Goal: Task Accomplishment & Management: Use online tool/utility

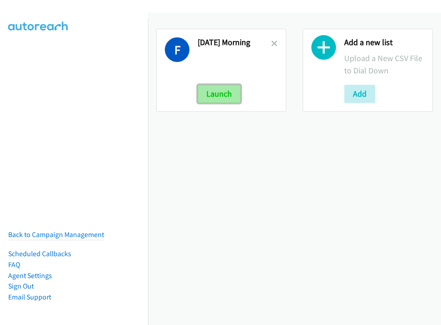
click at [230, 94] on button "Launch" at bounding box center [219, 94] width 43 height 18
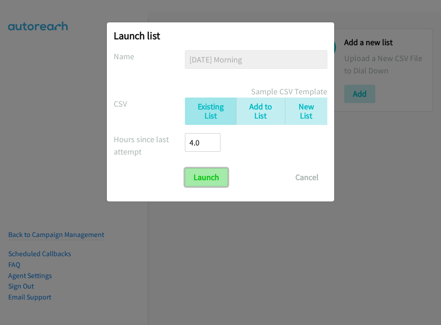
click at [215, 178] on input "Launch" at bounding box center [206, 177] width 43 height 18
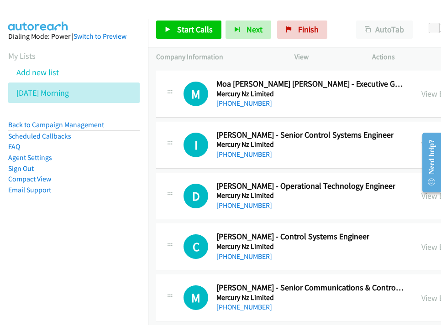
scroll to position [23002, 0]
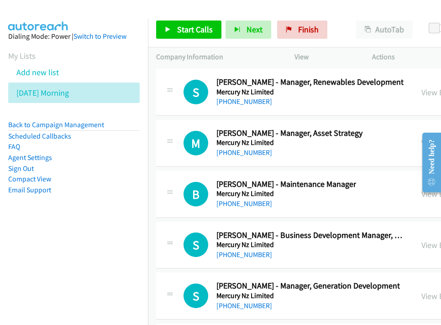
click at [323, 118] on td "M Callback Scheduled [PERSON_NAME] - Manager, Asset Strategy Mercury Nz Limited…" at bounding box center [396, 143] width 497 height 51
click at [34, 180] on link "Compact View" at bounding box center [29, 179] width 43 height 9
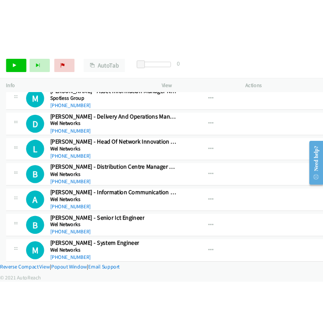
scroll to position [15966, 0]
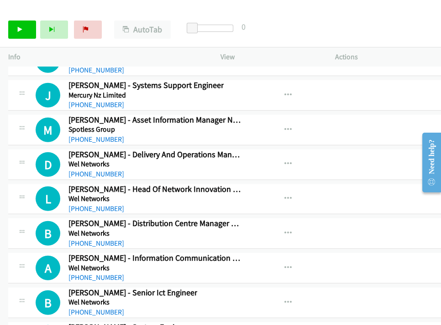
click at [317, 34] on div "Start Calls Pause Next Finish Paused AutoTab AutoTab 0" at bounding box center [220, 29] width 441 height 35
click at [326, 28] on div "Start Calls Pause Next Finish Paused AutoTab AutoTab 0" at bounding box center [220, 29] width 441 height 35
drag, startPoint x: 355, startPoint y: 12, endPoint x: 365, endPoint y: 21, distance: 13.0
click at [355, 12] on div "Start Calls Pause Next Finish Paused AutoTab AutoTab 0" at bounding box center [220, 29] width 441 height 35
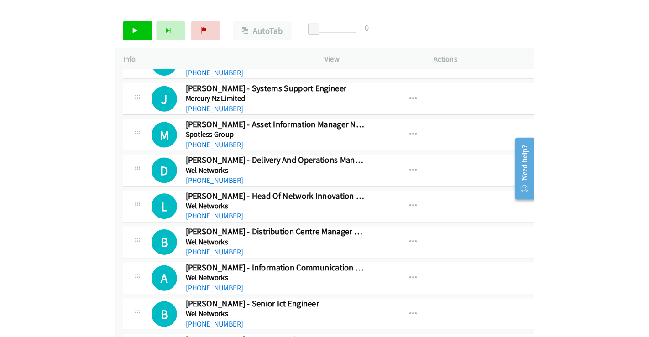
scroll to position [15978, 0]
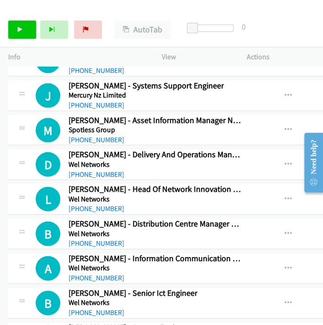
click at [300, 31] on div "Start Calls Pause Next Finish Paused AutoTab AutoTab 0" at bounding box center [161, 29] width 323 height 35
drag, startPoint x: 293, startPoint y: 43, endPoint x: 292, endPoint y: 9, distance: 34.2
click at [293, 43] on div "Start Calls Pause Next Finish Paused AutoTab AutoTab 0" at bounding box center [161, 29] width 323 height 35
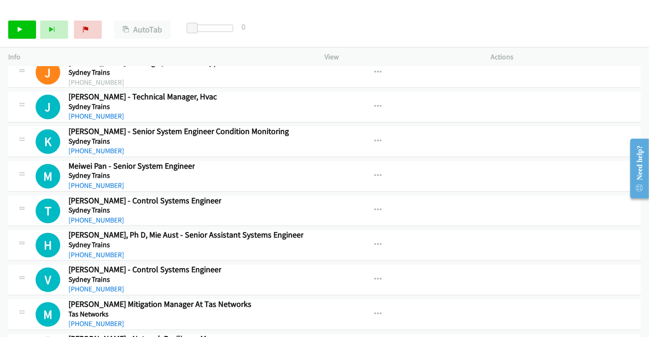
scroll to position [13064, 0]
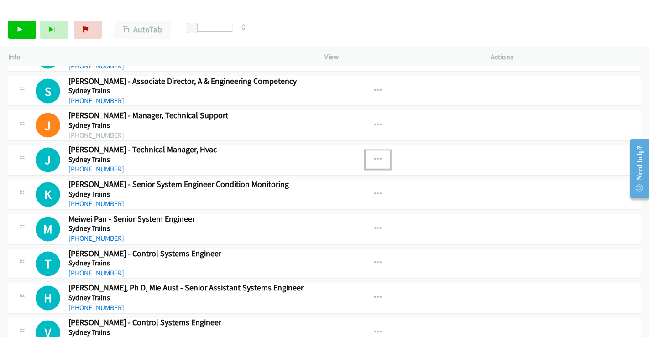
click at [379, 151] on button "button" at bounding box center [378, 160] width 25 height 18
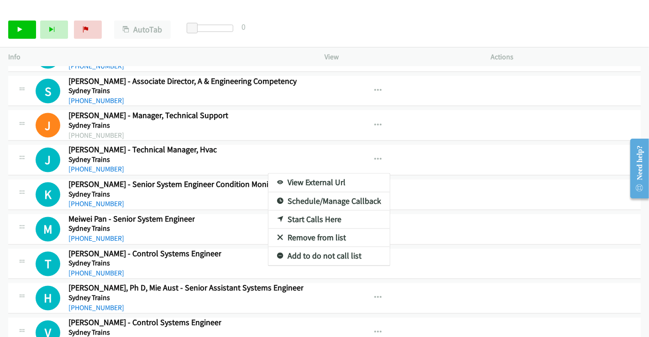
click at [314, 174] on link "View External Url" at bounding box center [328, 183] width 121 height 18
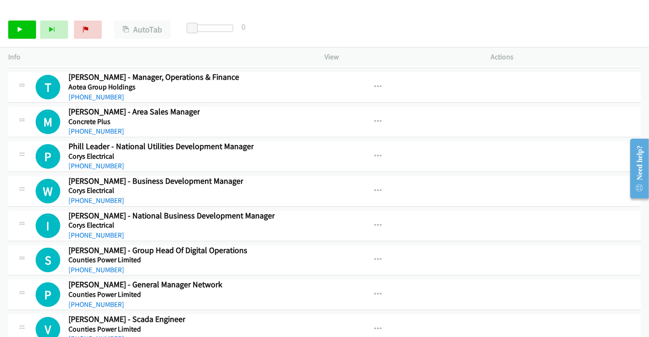
scroll to position [14535, 0]
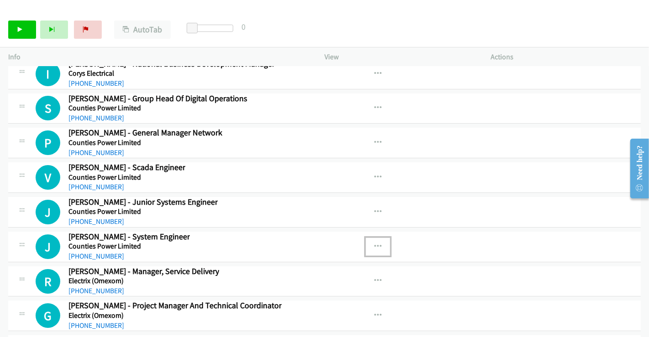
click at [375, 243] on icon "button" at bounding box center [377, 246] width 7 height 7
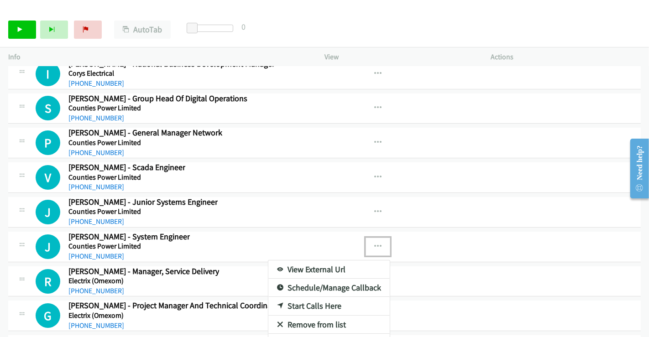
click at [305, 261] on link "View External Url" at bounding box center [328, 270] width 121 height 18
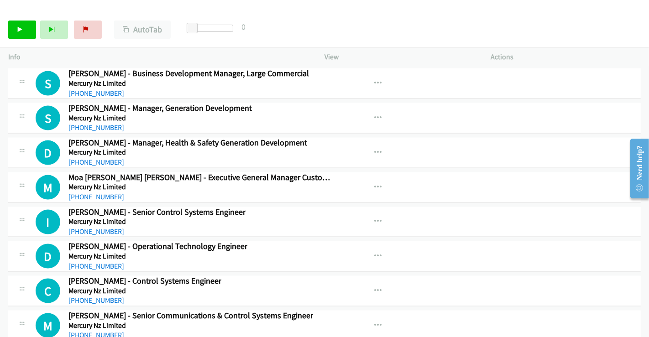
scroll to position [15954, 0]
